Goal: Use online tool/utility: Utilize a website feature to perform a specific function

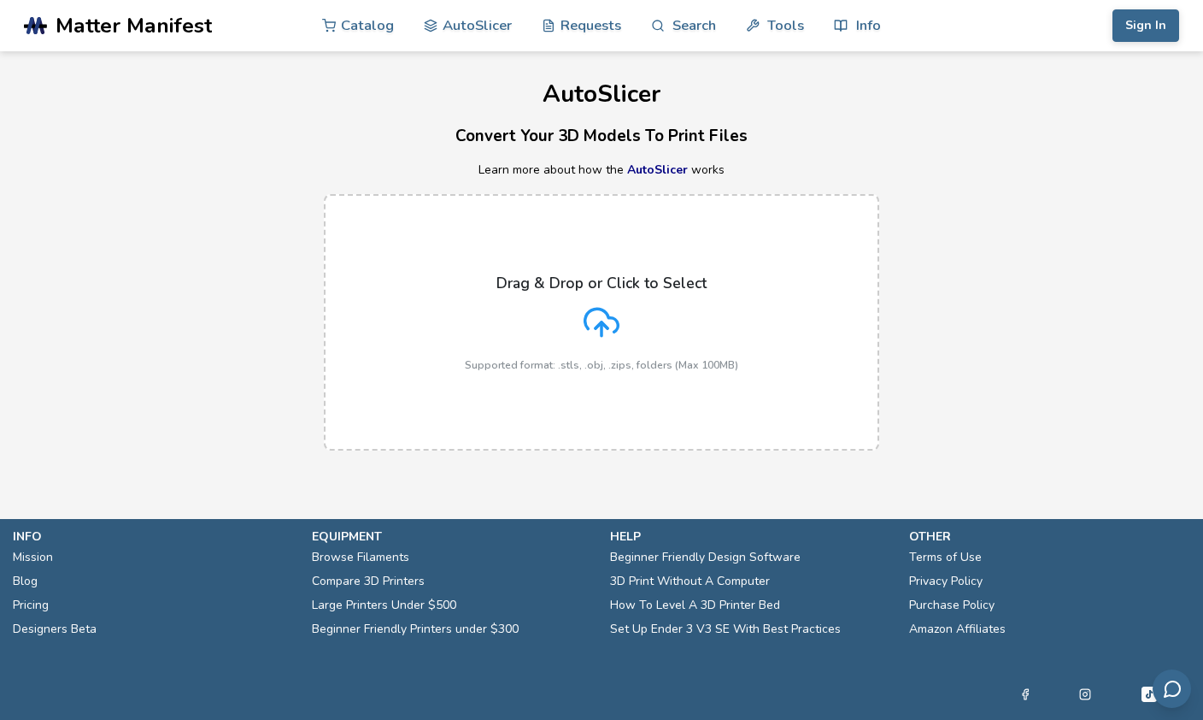
click at [632, 332] on div "Drag & Drop or Click to Select Supported format: .stls, .obj, .zips, folders (M…" at bounding box center [602, 322] width 274 height 97
click at [0, 0] on input "Drag & Drop or Click to Select Supported format: .stls, .obj, .zips, folders (M…" at bounding box center [0, 0] width 0 height 0
click at [665, 169] on link "AutoSlicer" at bounding box center [657, 170] width 61 height 16
click at [616, 324] on icon at bounding box center [602, 322] width 36 height 36
click at [0, 0] on input "Drag & Drop or Click to Select Supported format: .stls, .obj, .zips, folders (M…" at bounding box center [0, 0] width 0 height 0
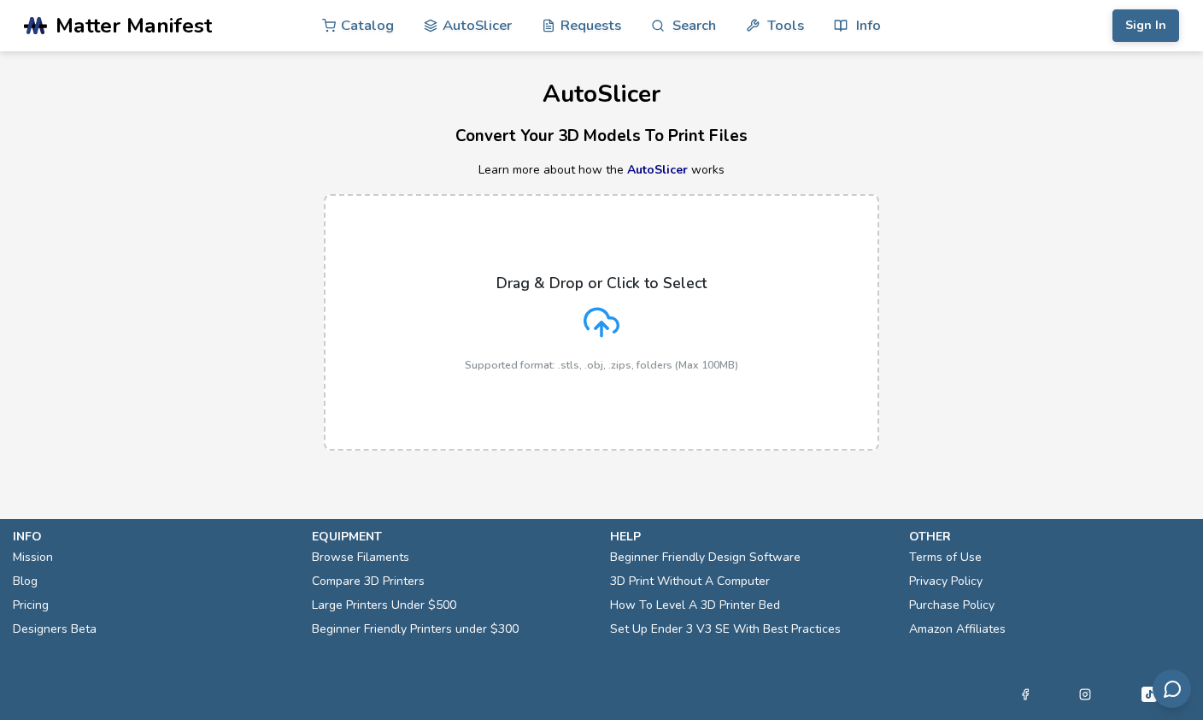
click at [971, 288] on div "Drag & Drop or Click to Select Supported format: .stls, .obj, .zips, folders (M…" at bounding box center [601, 322] width 1203 height 291
click at [618, 304] on icon at bounding box center [602, 322] width 36 height 36
click at [0, 0] on input "Drag & Drop or Click to Select Supported format: .stls, .obj, .zips, folders (M…" at bounding box center [0, 0] width 0 height 0
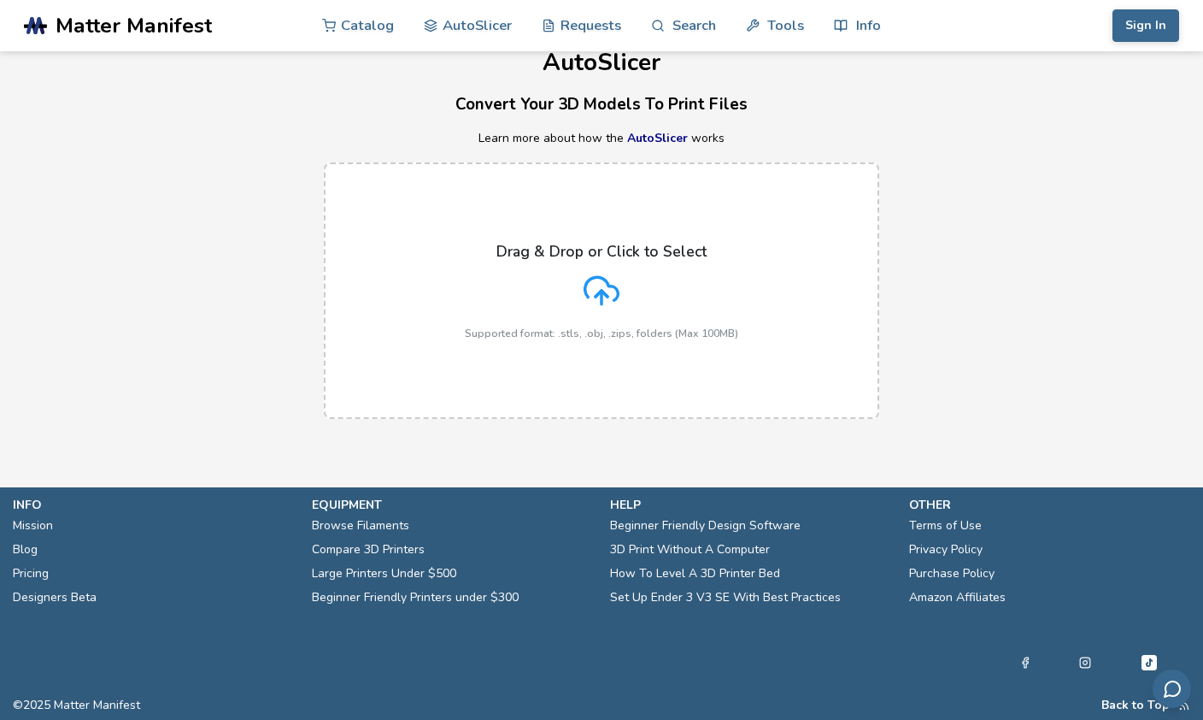
click at [596, 253] on p "Drag & Drop or Click to Select" at bounding box center [602, 251] width 210 height 17
click at [0, 0] on input "Drag & Drop or Click to Select Supported format: .stls, .obj, .zips, folders (M…" at bounding box center [0, 0] width 0 height 0
